Goal: Task Accomplishment & Management: Manage account settings

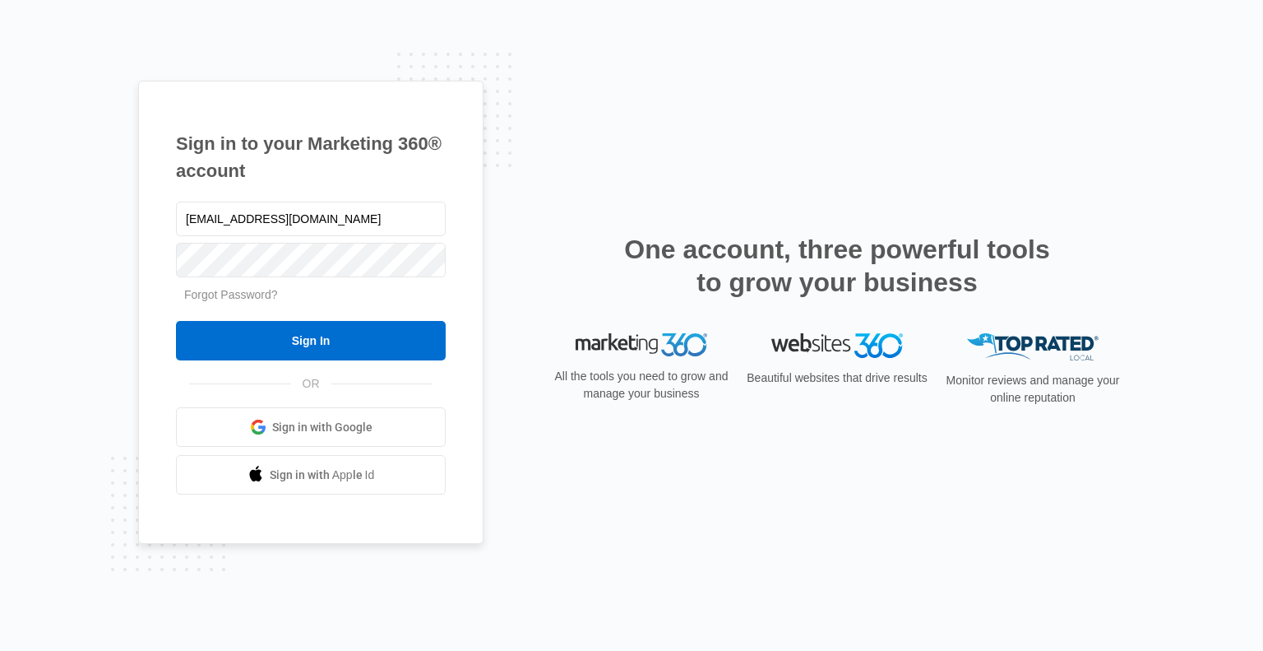
type input "[EMAIL_ADDRESS][DOMAIN_NAME]"
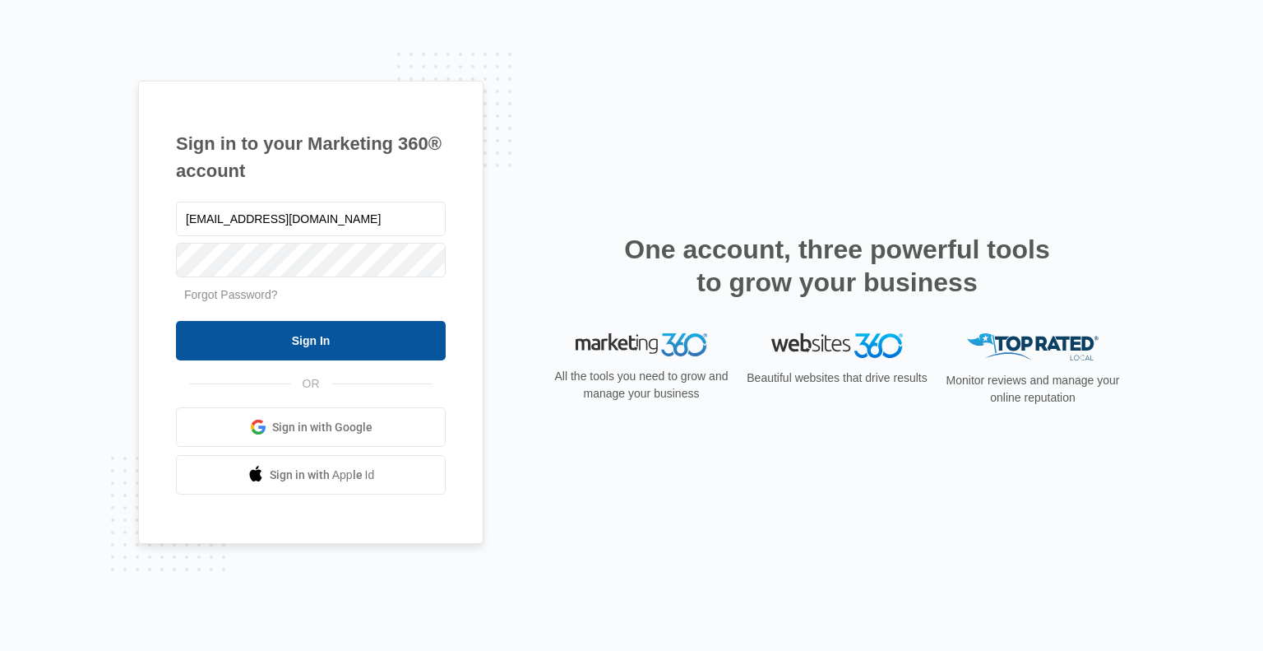
click at [290, 341] on input "Sign In" at bounding box center [311, 340] width 270 height 39
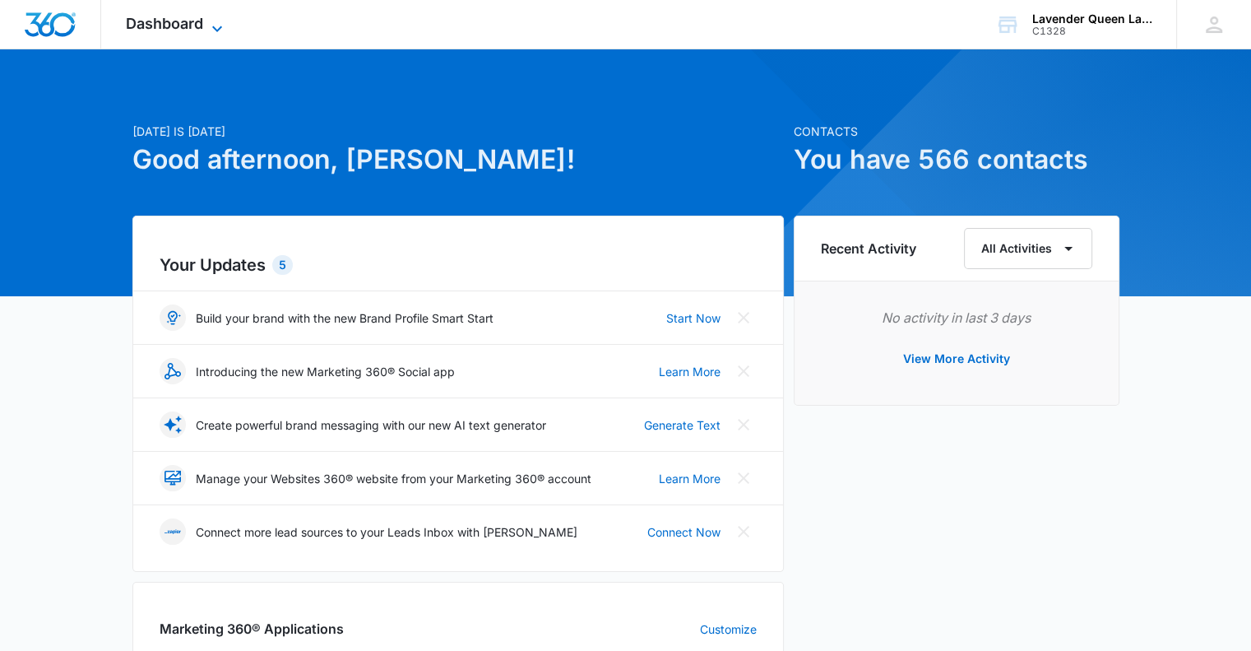
click at [214, 31] on icon at bounding box center [217, 29] width 20 height 20
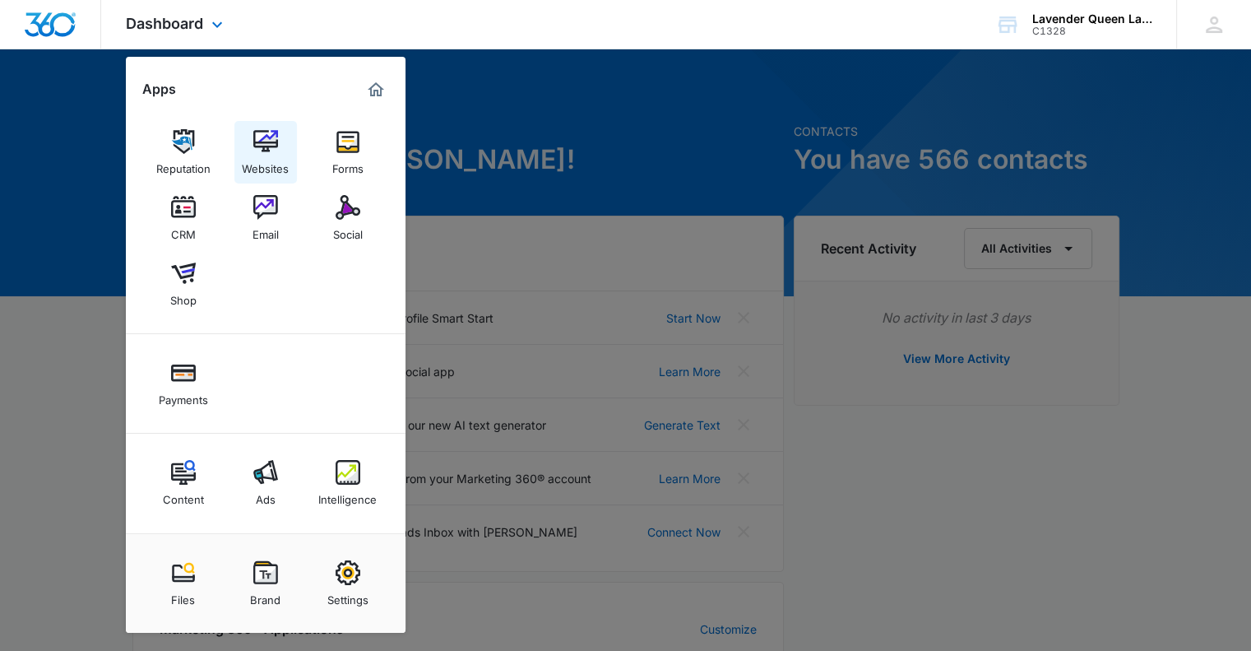
click at [263, 152] on img at bounding box center [265, 141] width 25 height 25
